Goal: Browse casually

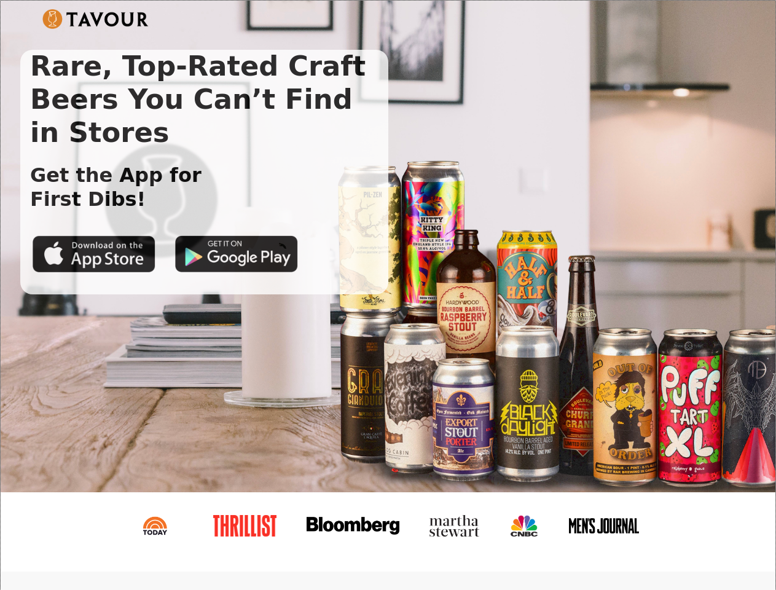
click at [95, 19] on img at bounding box center [95, 19] width 106 height 20
